Goal: Find specific page/section: Find specific page/section

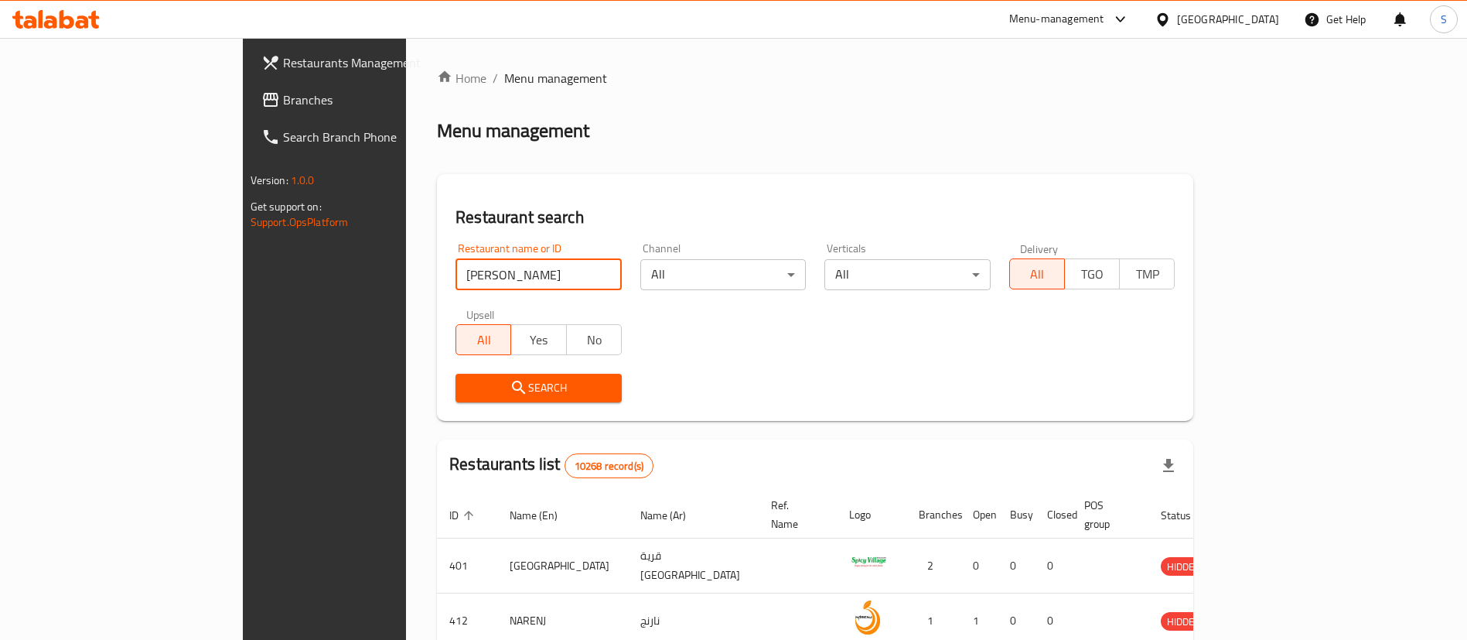
type input "[PERSON_NAME]"
click button "Search" at bounding box center [539, 388] width 166 height 29
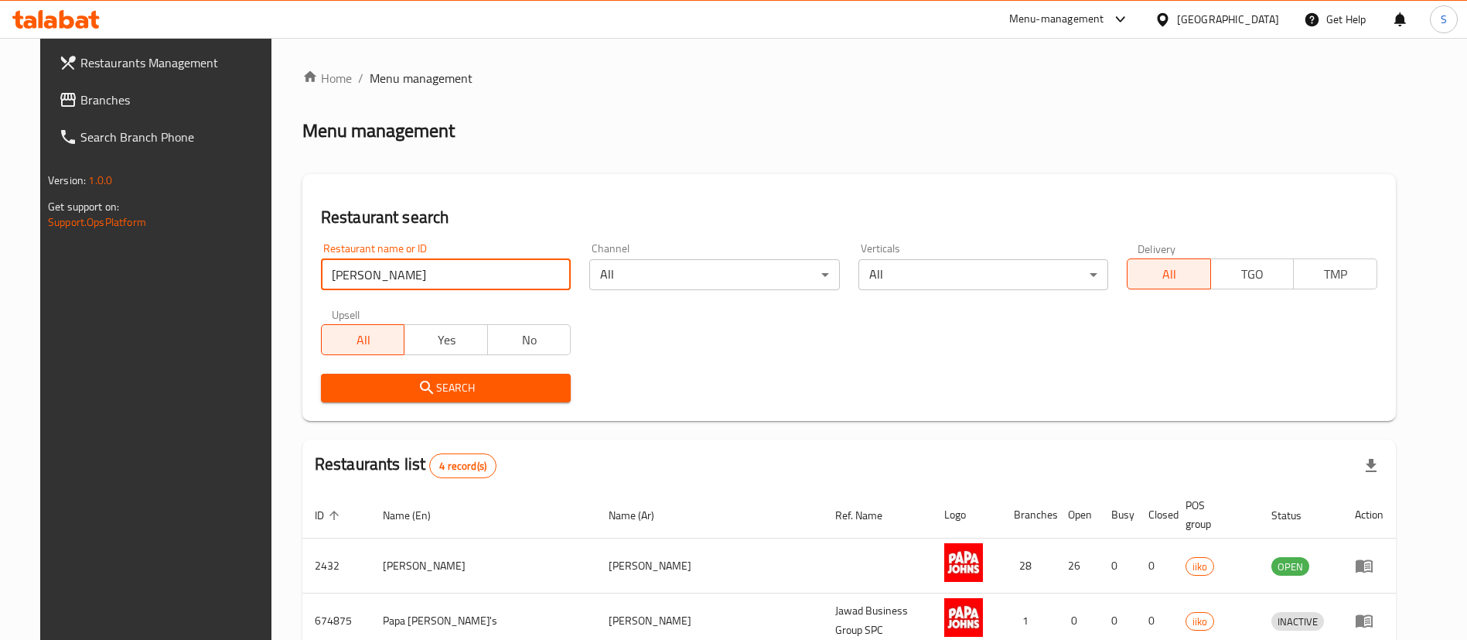
scroll to position [202, 0]
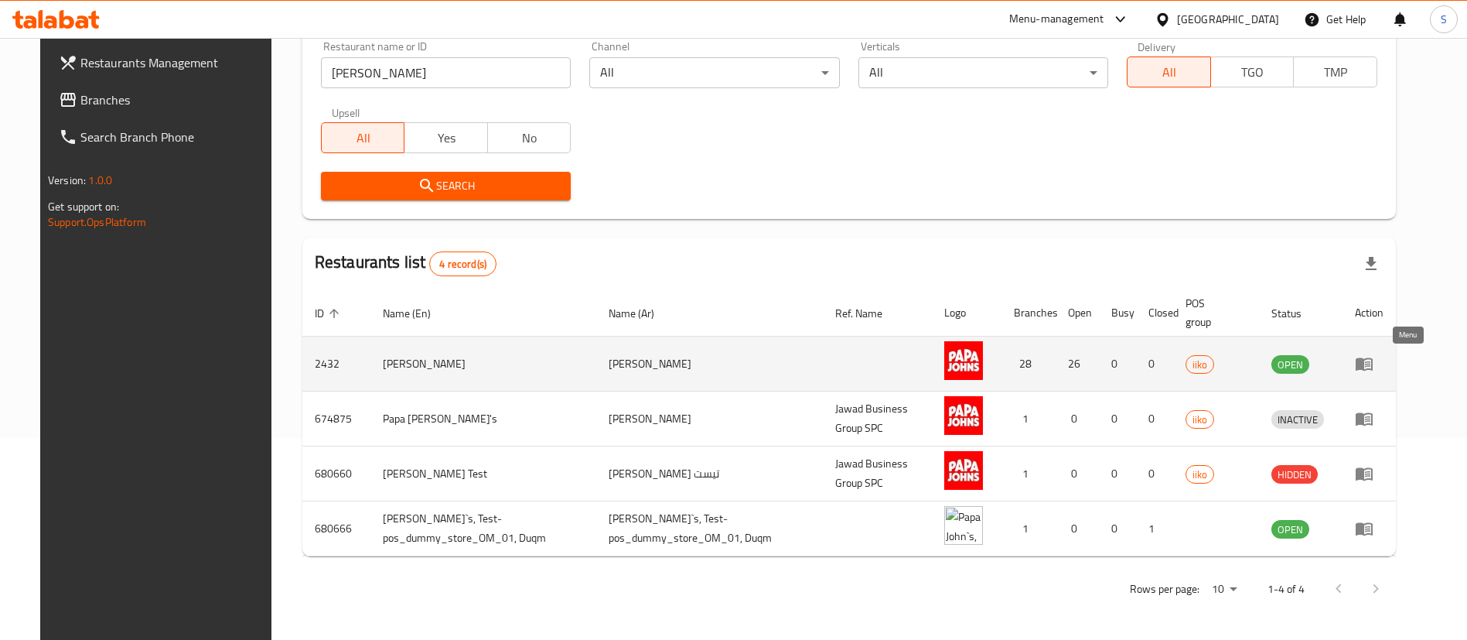
click at [1374, 364] on icon "enhanced table" at bounding box center [1364, 363] width 19 height 19
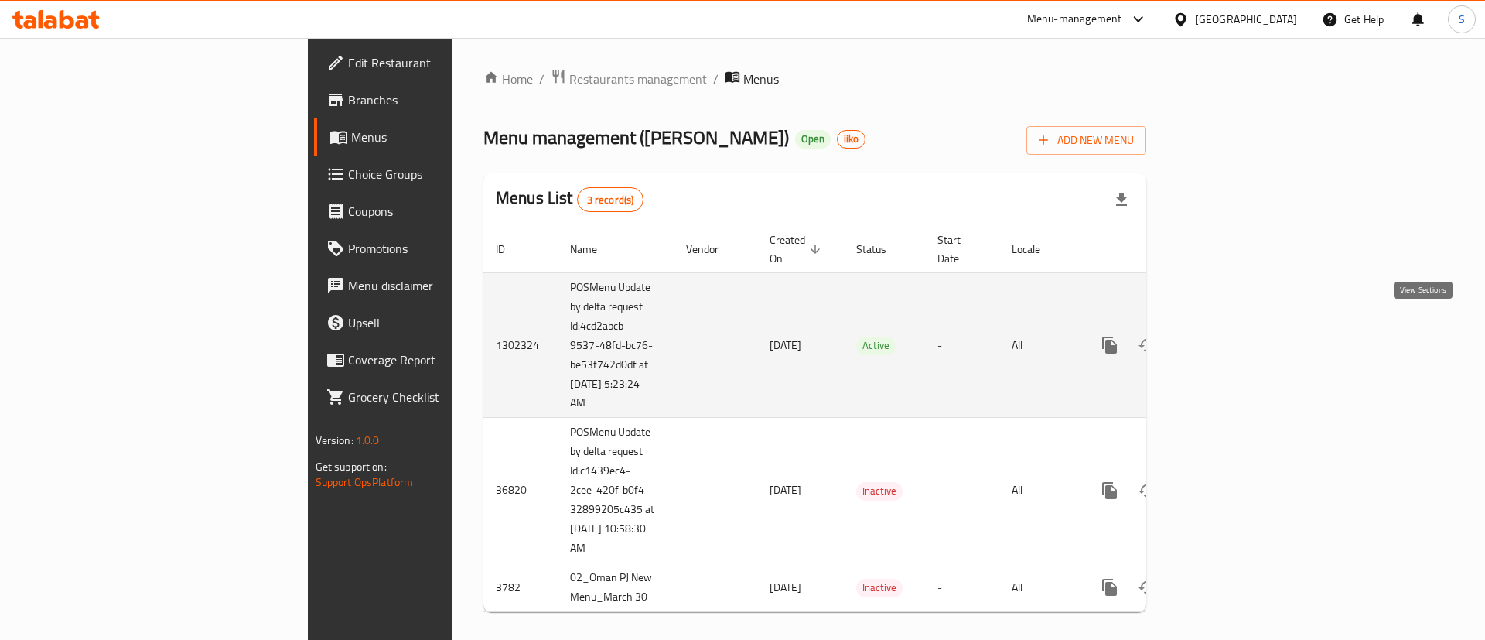
click at [1231, 336] on icon "enhanced table" at bounding box center [1221, 345] width 19 height 19
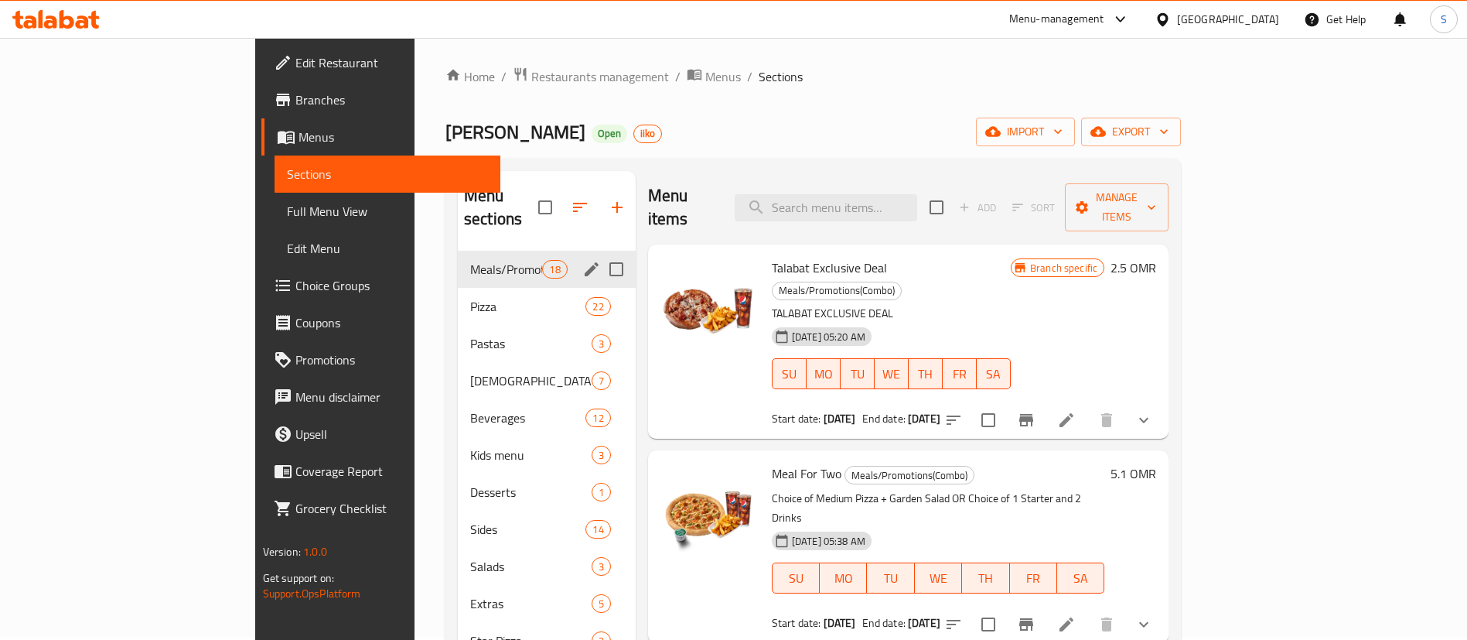
scroll to position [1, 0]
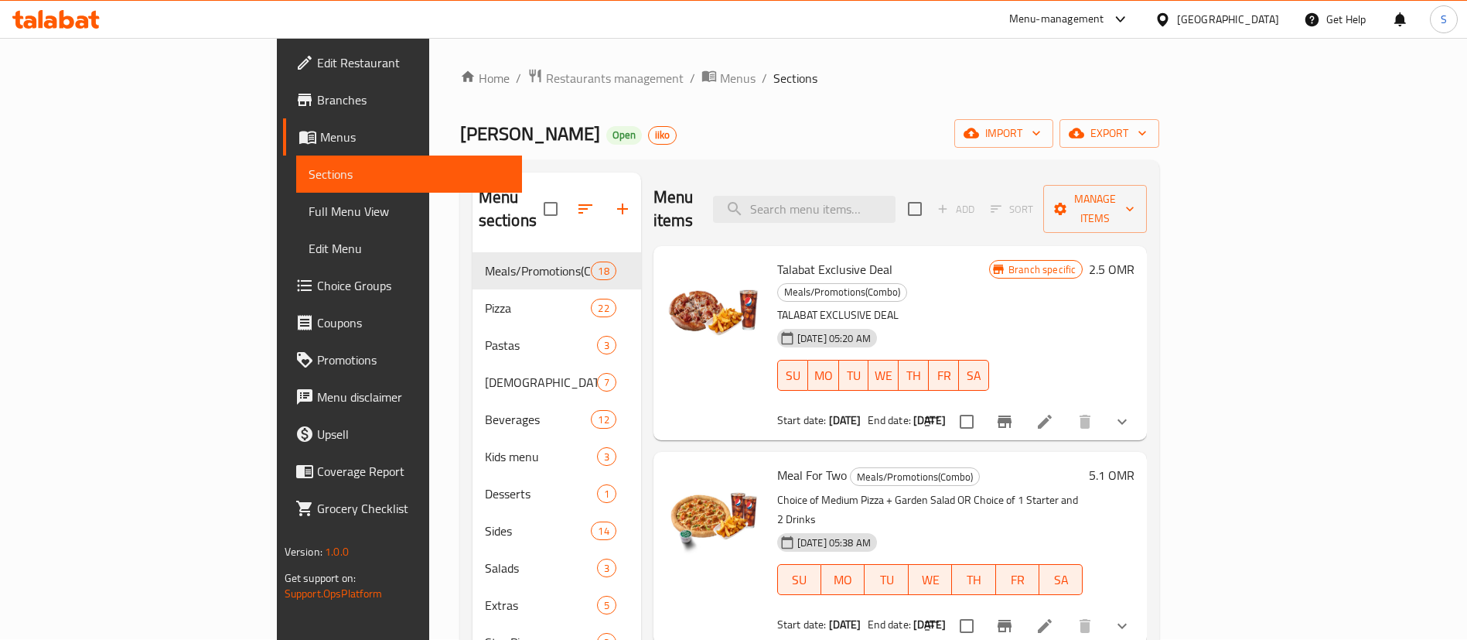
click at [1160, 78] on ol "Home / Restaurants management / Menus / Sections" at bounding box center [810, 78] width 700 height 20
click at [546, 77] on span "Restaurants management" at bounding box center [615, 78] width 138 height 19
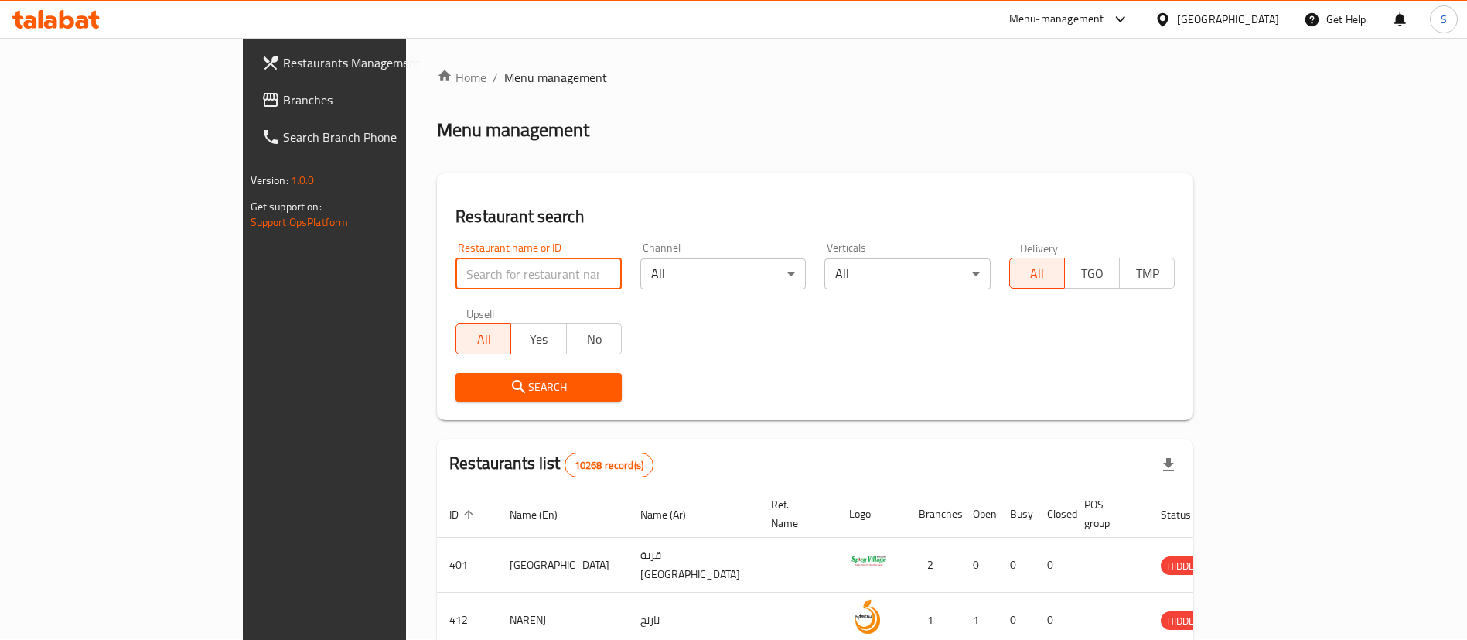
click at [456, 279] on input "search" at bounding box center [539, 273] width 166 height 31
click at [1194, 191] on div "Restaurant search Restaurant name or ID m Restaurant name or ID Channel All ​ V…" at bounding box center [815, 296] width 757 height 247
click at [520, 276] on input "m" at bounding box center [539, 273] width 166 height 31
type input "[PERSON_NAME]"
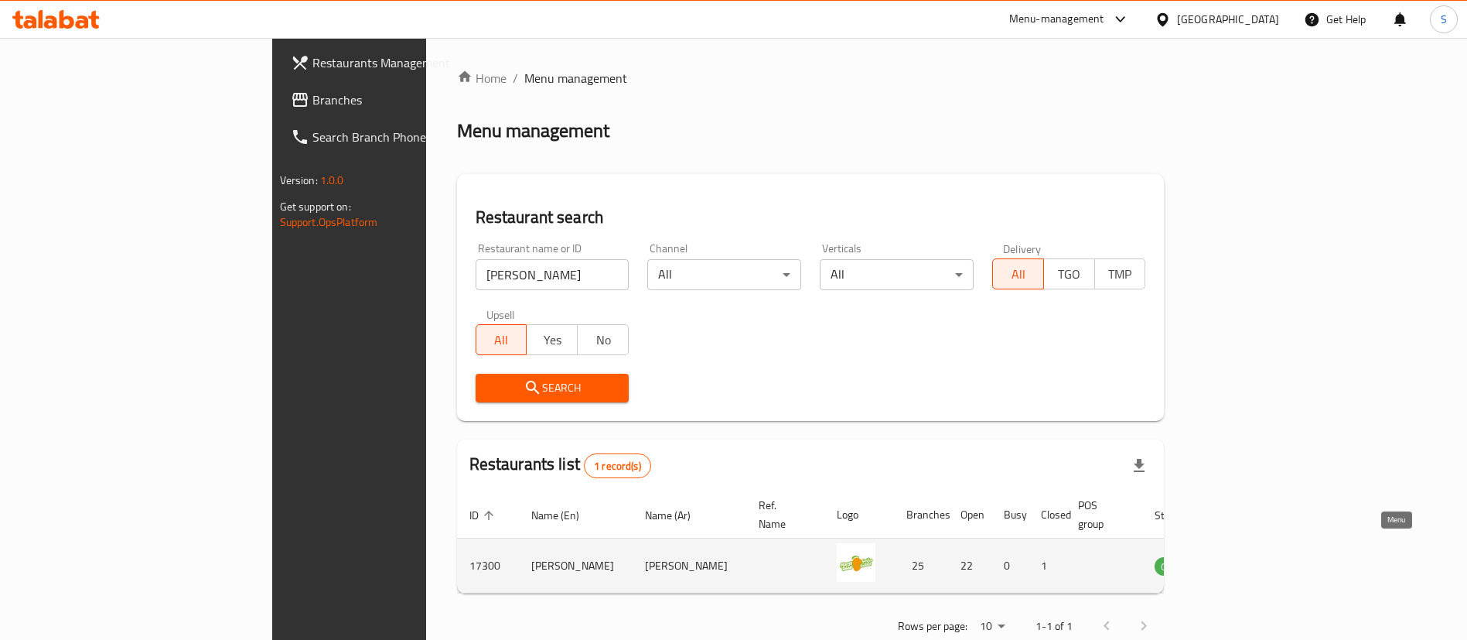
click at [1254, 560] on icon "enhanced table" at bounding box center [1245, 566] width 17 height 13
